Goal: Task Accomplishment & Management: Manage account settings

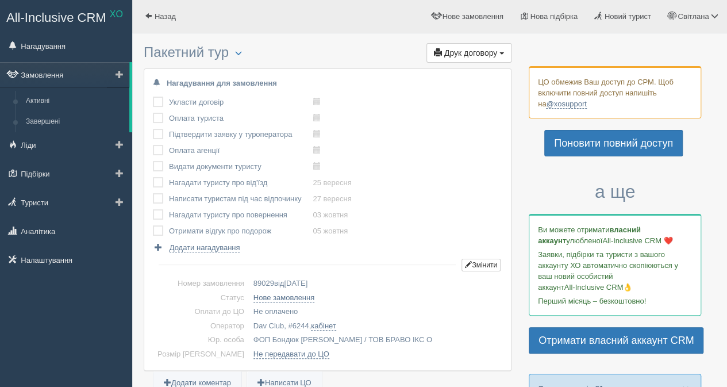
click at [69, 74] on link "Замовлення" at bounding box center [64, 74] width 129 height 25
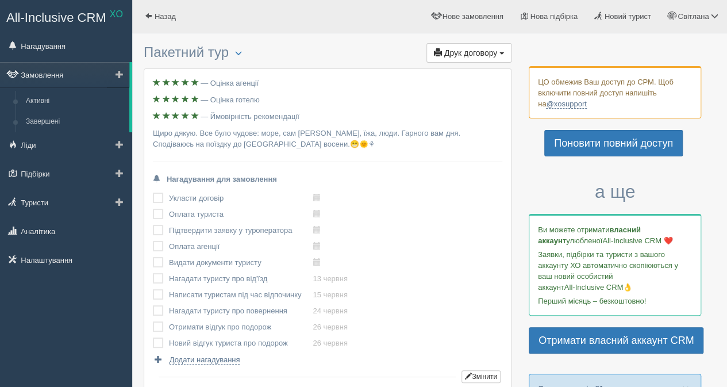
click at [47, 72] on link "Замовлення" at bounding box center [64, 74] width 129 height 25
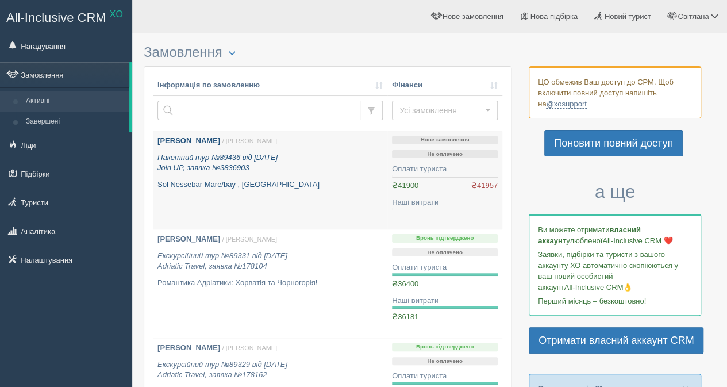
click at [232, 159] on icon "Пакетний тур №89436 від [DATE] Join UP, заявка №3836903" at bounding box center [217, 163] width 120 height 20
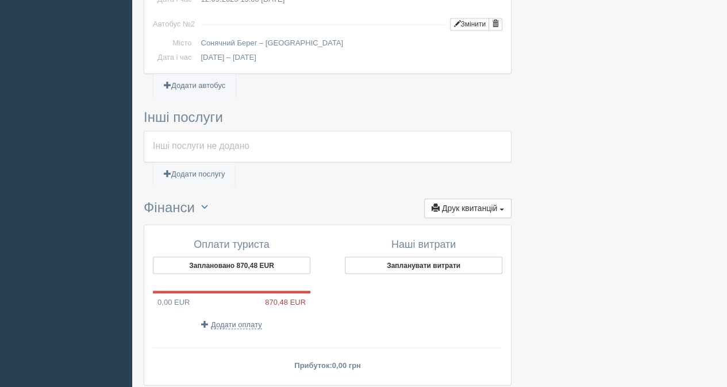
scroll to position [918, 0]
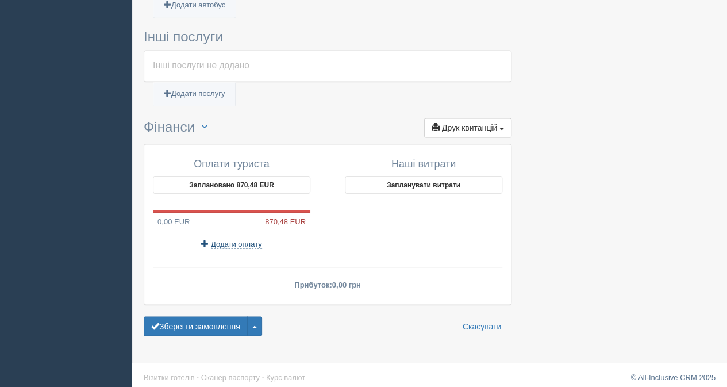
click at [235, 239] on span "Додати оплату" at bounding box center [236, 243] width 51 height 9
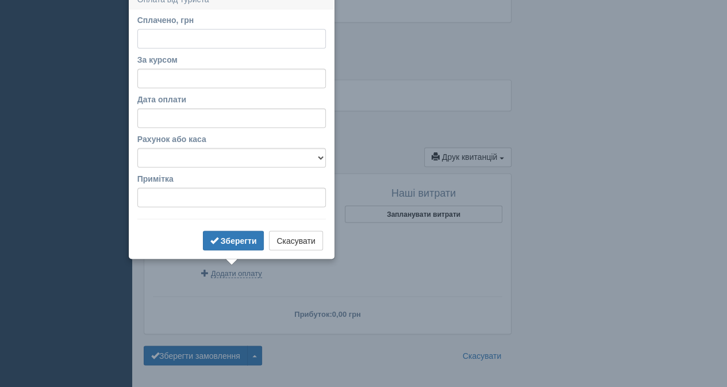
scroll to position [878, 0]
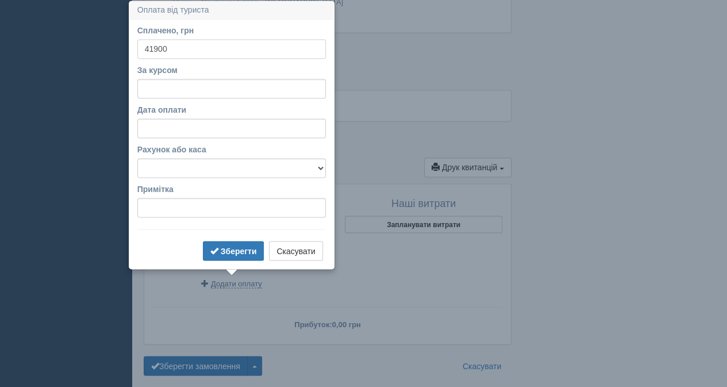
type input "41900"
paste input "48.196"
type input "48.196"
click at [204, 167] on select "Готівка Картка Рахунок у банку" at bounding box center [231, 168] width 188 height 20
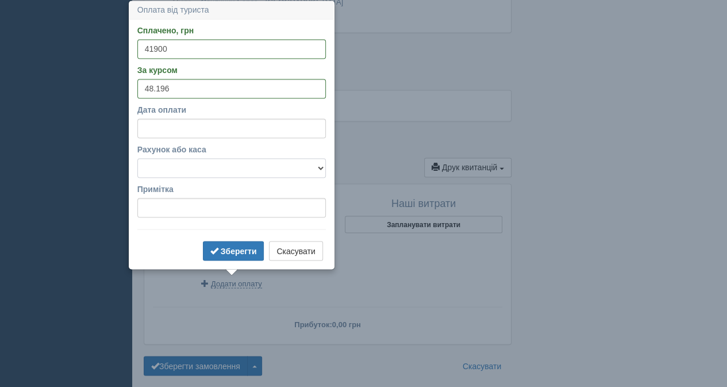
select select "1166"
click at [137, 158] on select "Готівка Картка Рахунок у банку" at bounding box center [231, 168] width 188 height 20
click at [203, 126] on input "Дата оплати" at bounding box center [231, 128] width 188 height 20
select select "12"
select select "31"
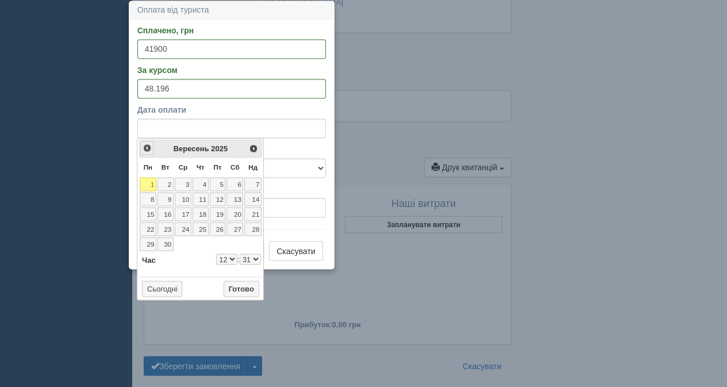
click at [147, 148] on span "<Попер" at bounding box center [146, 147] width 9 height 9
select select "12"
select select "31"
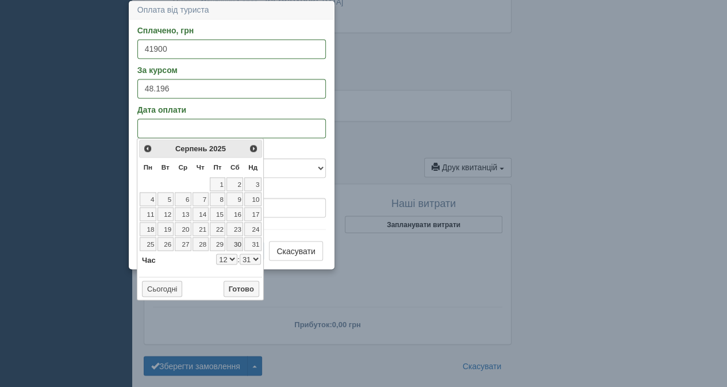
click at [237, 237] on link "30" at bounding box center [234, 244] width 17 height 14
select select "12"
select select "31"
click at [241, 287] on button "Готово" at bounding box center [241, 288] width 36 height 16
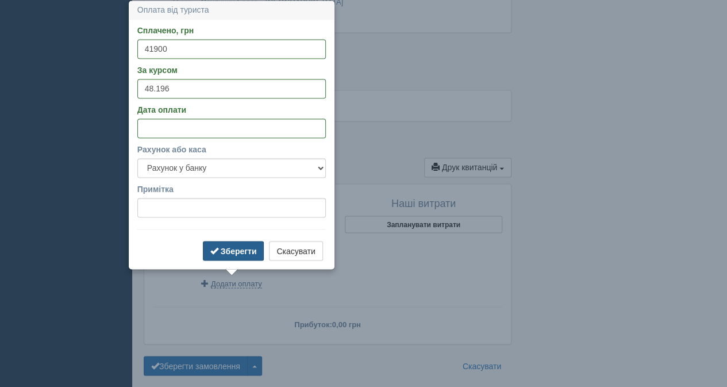
click at [244, 248] on b "Зберегти" at bounding box center [239, 250] width 36 height 9
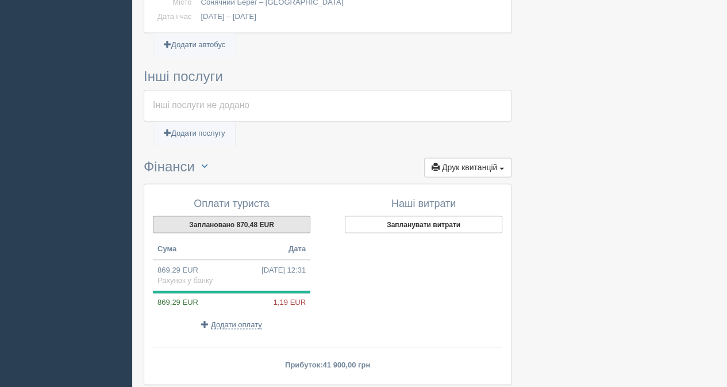
click at [233, 218] on button "Заплановано 870,48 EUR" at bounding box center [231, 223] width 157 height 17
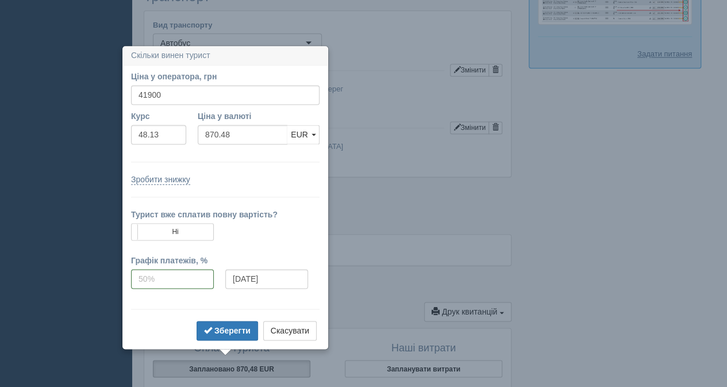
scroll to position [664, 0]
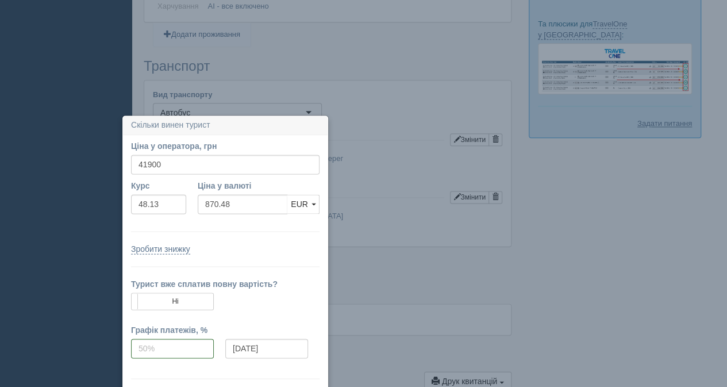
click at [377, 191] on td at bounding box center [322, 198] width 255 height 24
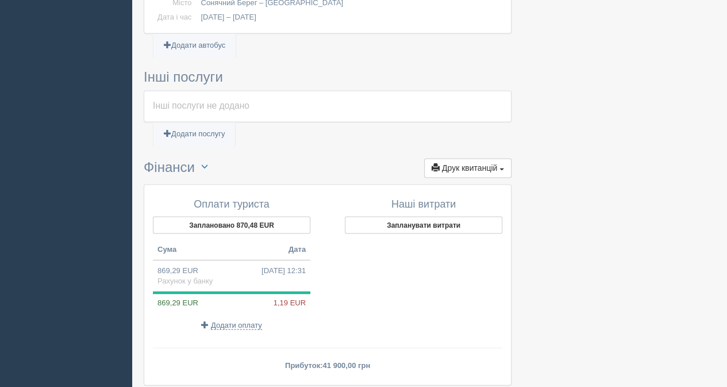
scroll to position [959, 0]
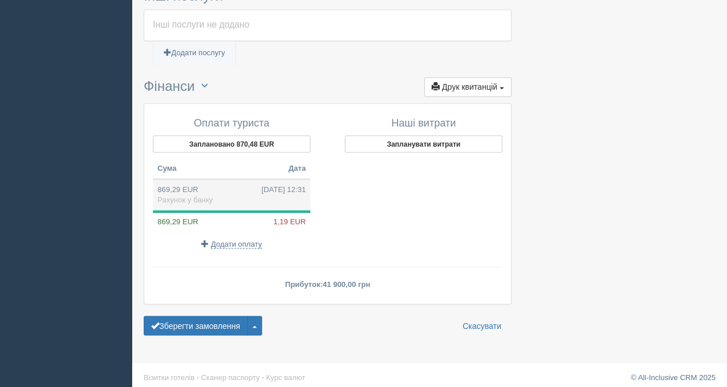
click at [192, 184] on td "869,29 EUR 30.08.2025 12:31 Рахунок у банку" at bounding box center [231, 194] width 157 height 31
type input "41900.00"
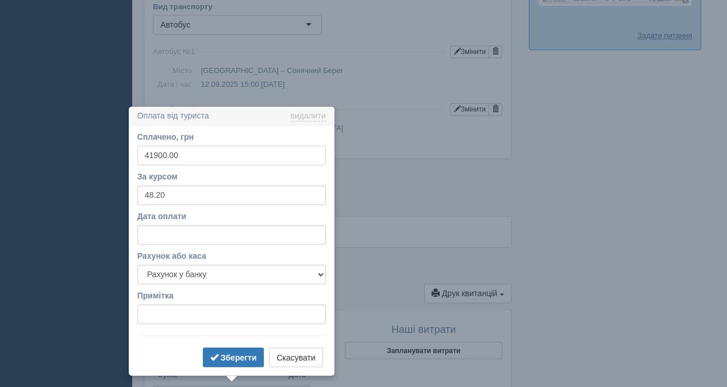
scroll to position [858, 0]
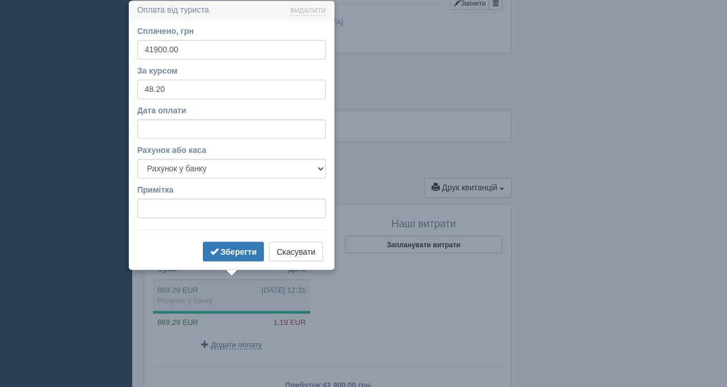
click at [170, 88] on input "48.20" at bounding box center [231, 89] width 188 height 20
type input "48.13"
click at [223, 245] on button "Зберегти" at bounding box center [233, 251] width 61 height 20
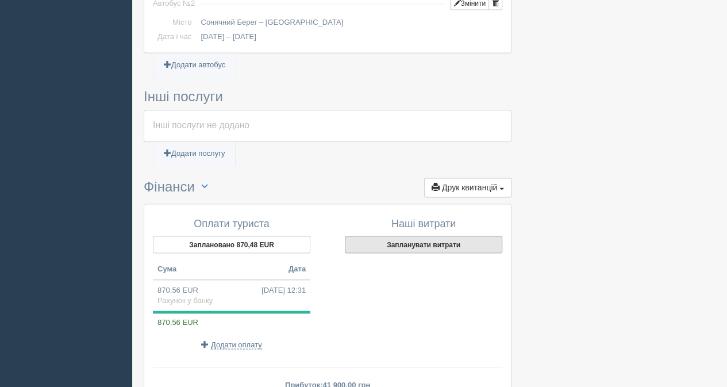
click at [420, 238] on button "Запланувати витрати" at bounding box center [423, 243] width 157 height 17
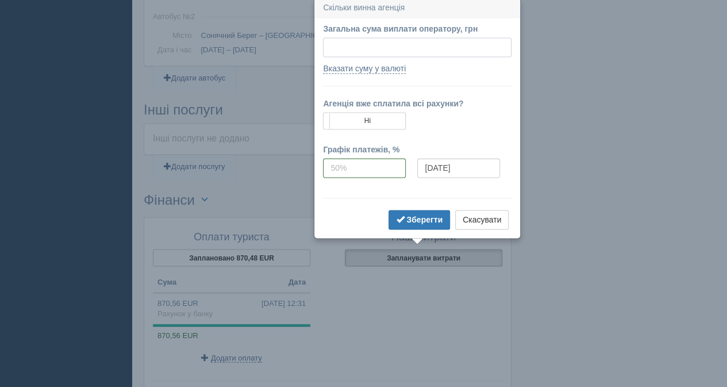
scroll to position [843, 0]
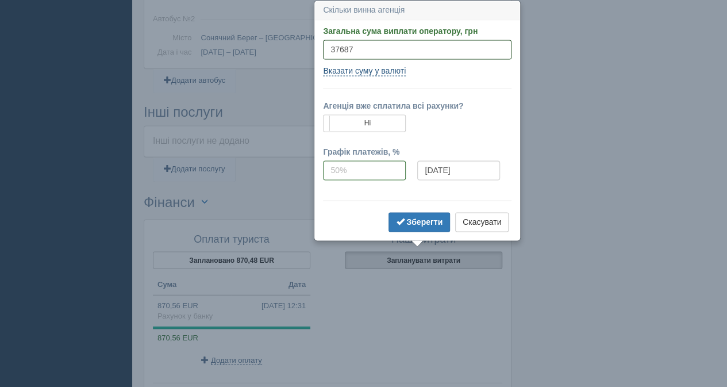
type input "37687"
type input "783.03"
click at [354, 68] on link "Вказати суму у валюті" at bounding box center [364, 71] width 83 height 10
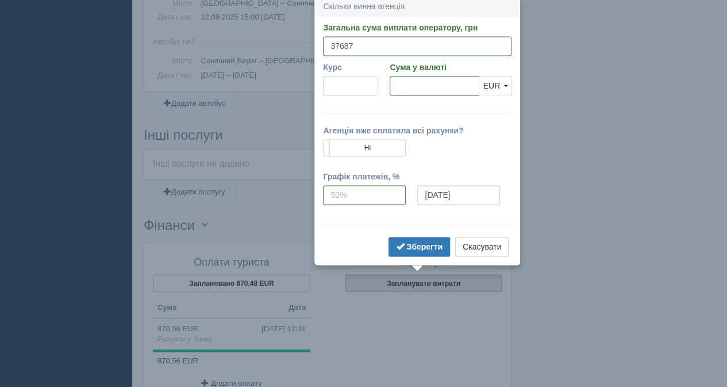
scroll to position [816, 0]
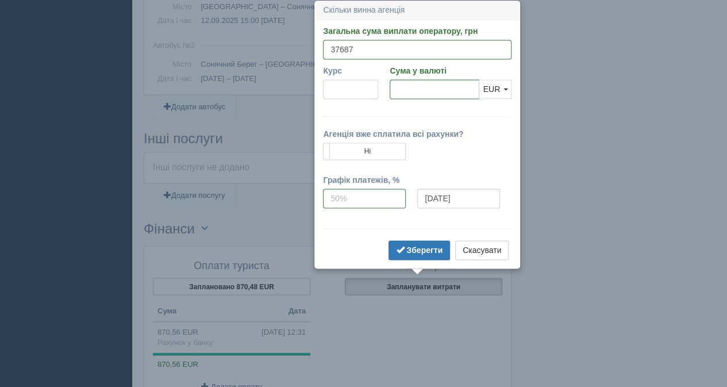
paste input "48.196"
type input "48.196"
type input "781.95"
click at [457, 88] on input "781.95" at bounding box center [434, 89] width 90 height 20
click at [422, 246] on b "Зберегти" at bounding box center [424, 249] width 36 height 9
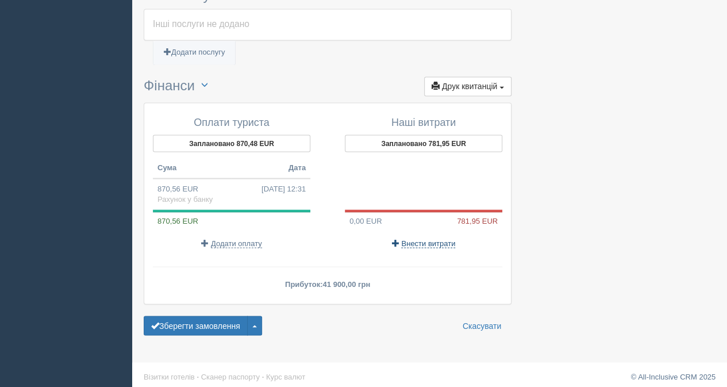
click at [414, 238] on span "Внести витрати" at bounding box center [428, 242] width 54 height 9
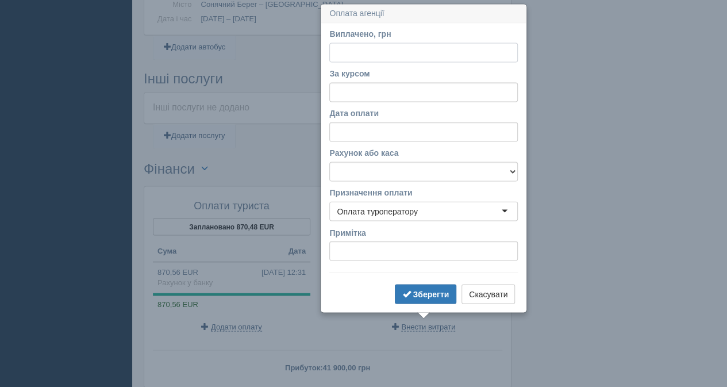
scroll to position [879, 0]
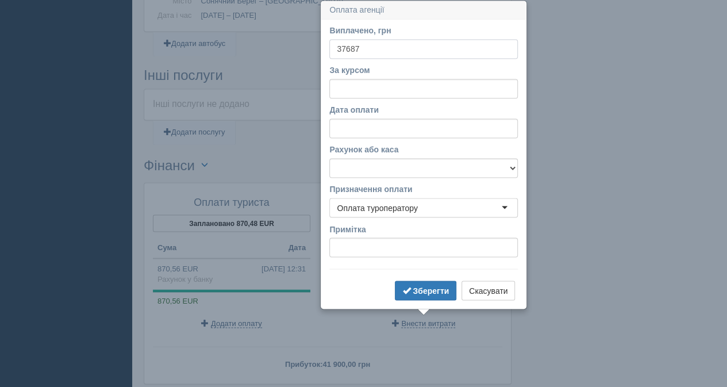
type input "37687"
click at [337, 83] on input "За курсом" at bounding box center [423, 89] width 188 height 20
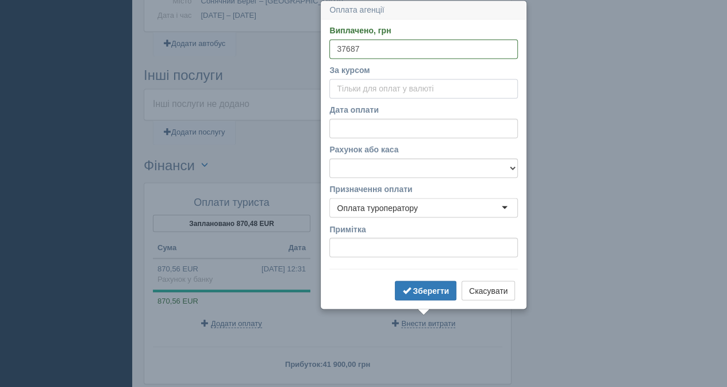
paste input "48.196"
type input "48.196"
click at [366, 164] on select "Готівка Картка Рахунок у банку" at bounding box center [423, 168] width 188 height 20
drag, startPoint x: 359, startPoint y: 235, endPoint x: 373, endPoint y: 241, distance: 15.5
click at [360, 235] on div "Примітка" at bounding box center [423, 240] width 188 height 34
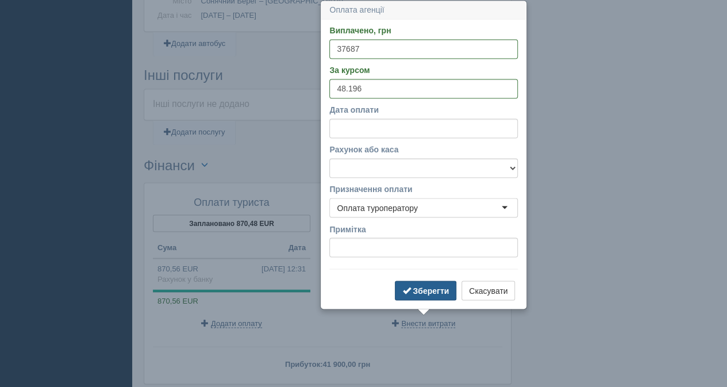
click at [422, 285] on b "Зберегти" at bounding box center [430, 289] width 36 height 9
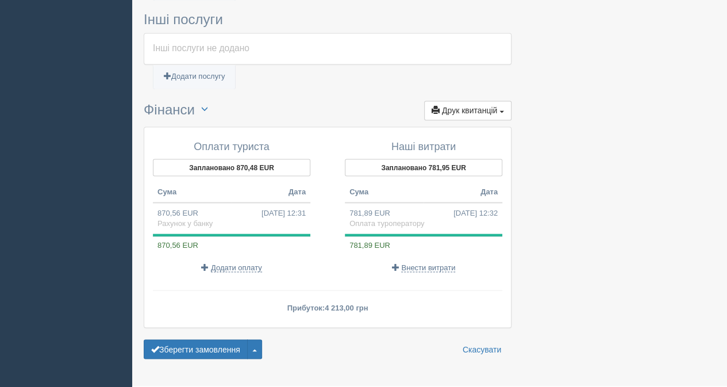
scroll to position [959, 0]
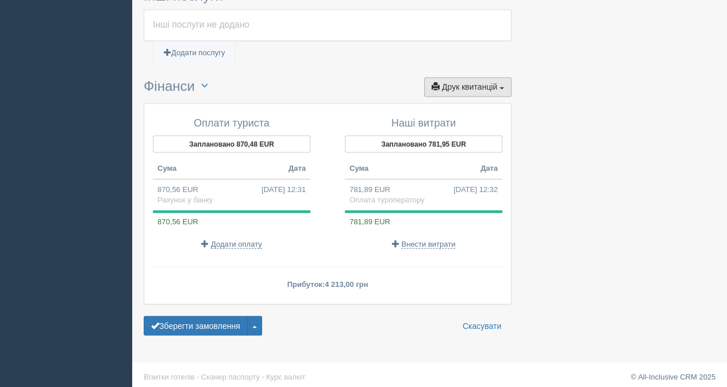
click at [460, 82] on span "Друк квитанцій" at bounding box center [469, 86] width 55 height 9
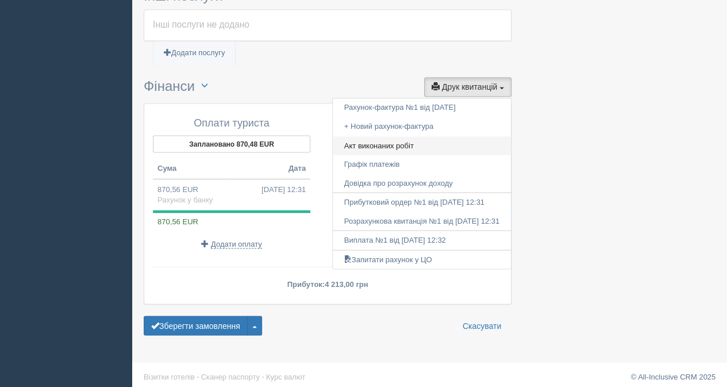
click at [367, 136] on link "Акт виконаних робіт" at bounding box center [422, 145] width 178 height 19
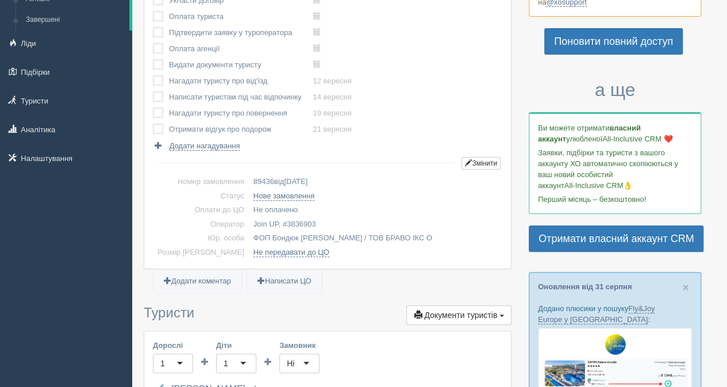
scroll to position [0, 0]
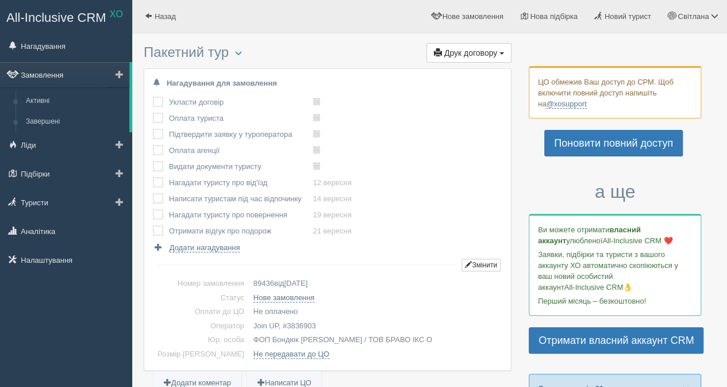
click at [55, 72] on link "Замовлення" at bounding box center [64, 74] width 129 height 25
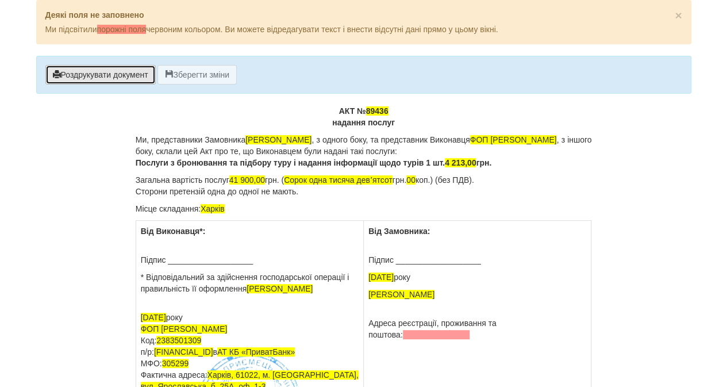
click at [119, 75] on button "Роздрукувати документ" at bounding box center [100, 75] width 110 height 20
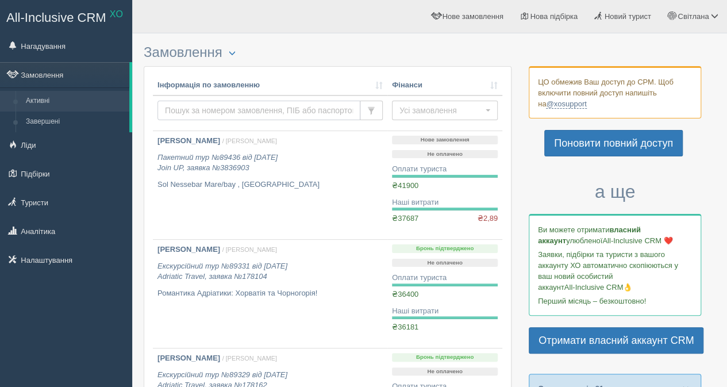
click at [192, 109] on input "text" at bounding box center [258, 111] width 203 height 20
type input "дуді"
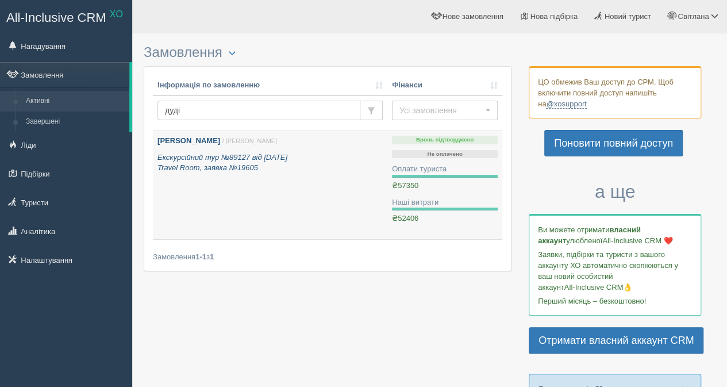
click at [203, 158] on icon "Екскурсійний тур №89127 від 20.08.2025 Travel Room, заявка №19605" at bounding box center [222, 163] width 130 height 20
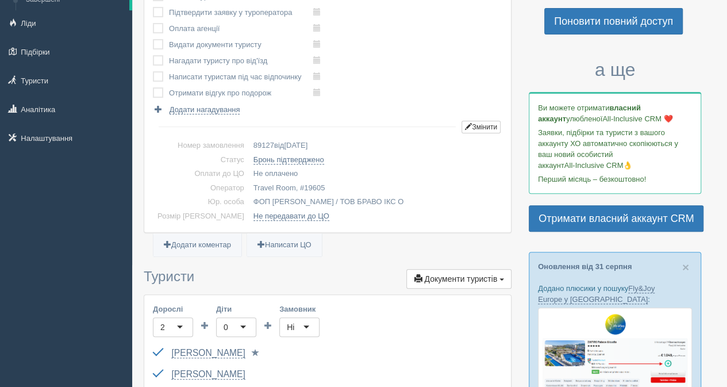
scroll to position [345, 0]
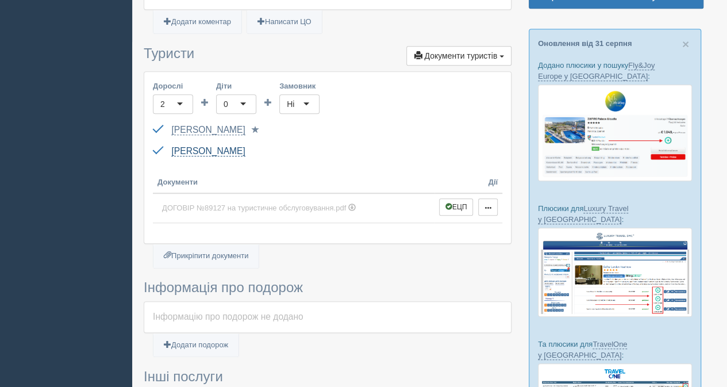
click at [229, 148] on link "[PERSON_NAME]" at bounding box center [208, 151] width 74 height 10
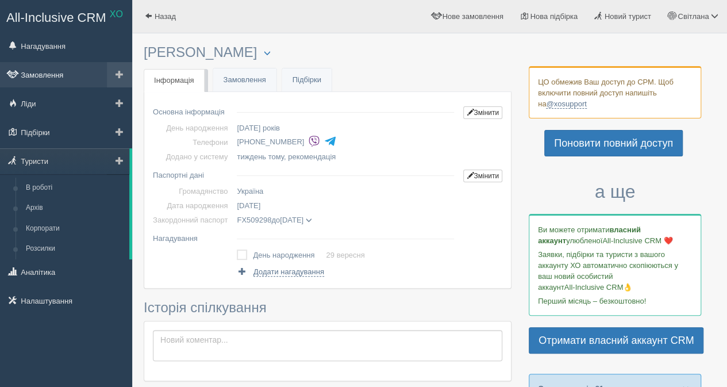
click at [51, 73] on link "Замовлення" at bounding box center [66, 74] width 132 height 25
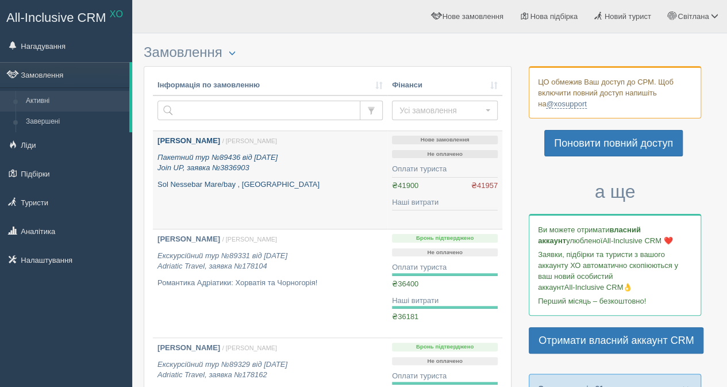
click at [208, 140] on b "[PERSON_NAME]" at bounding box center [188, 140] width 63 height 9
